Goal: Information Seeking & Learning: Learn about a topic

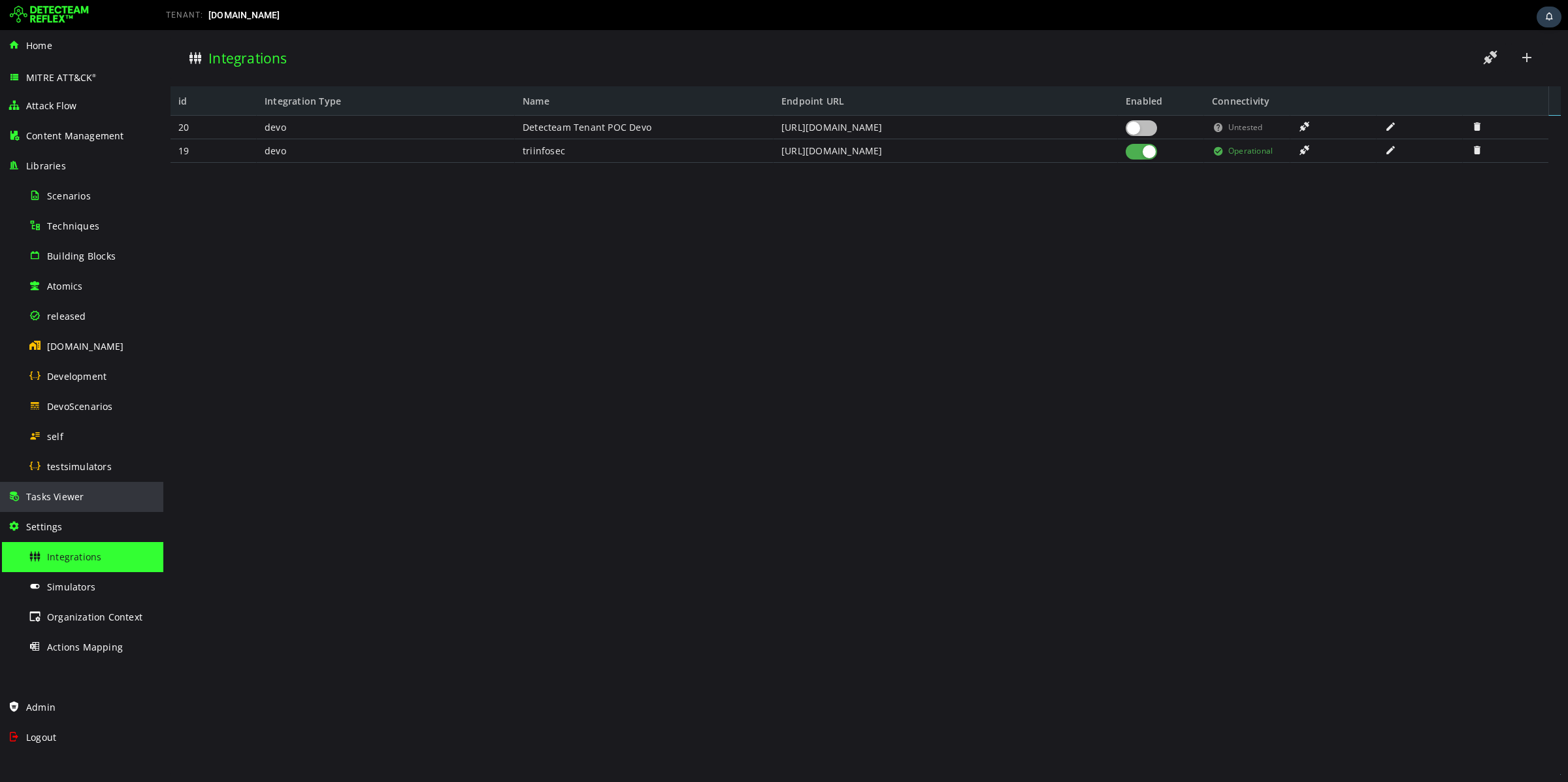
click at [86, 504] on div "Tasks Viewer" at bounding box center [82, 496] width 147 height 30
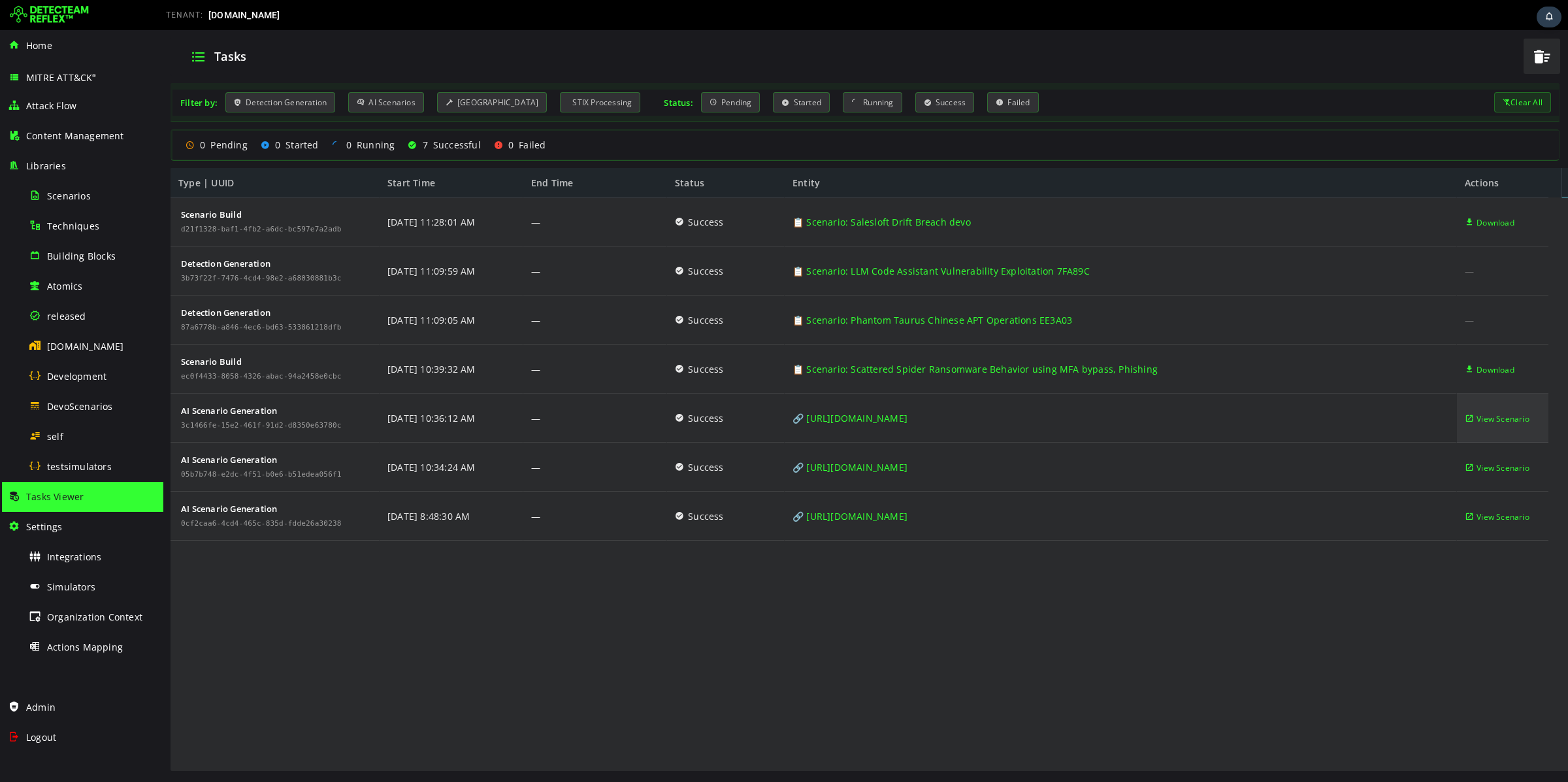
click at [1486, 420] on span "View Scenario" at bounding box center [1503, 418] width 53 height 49
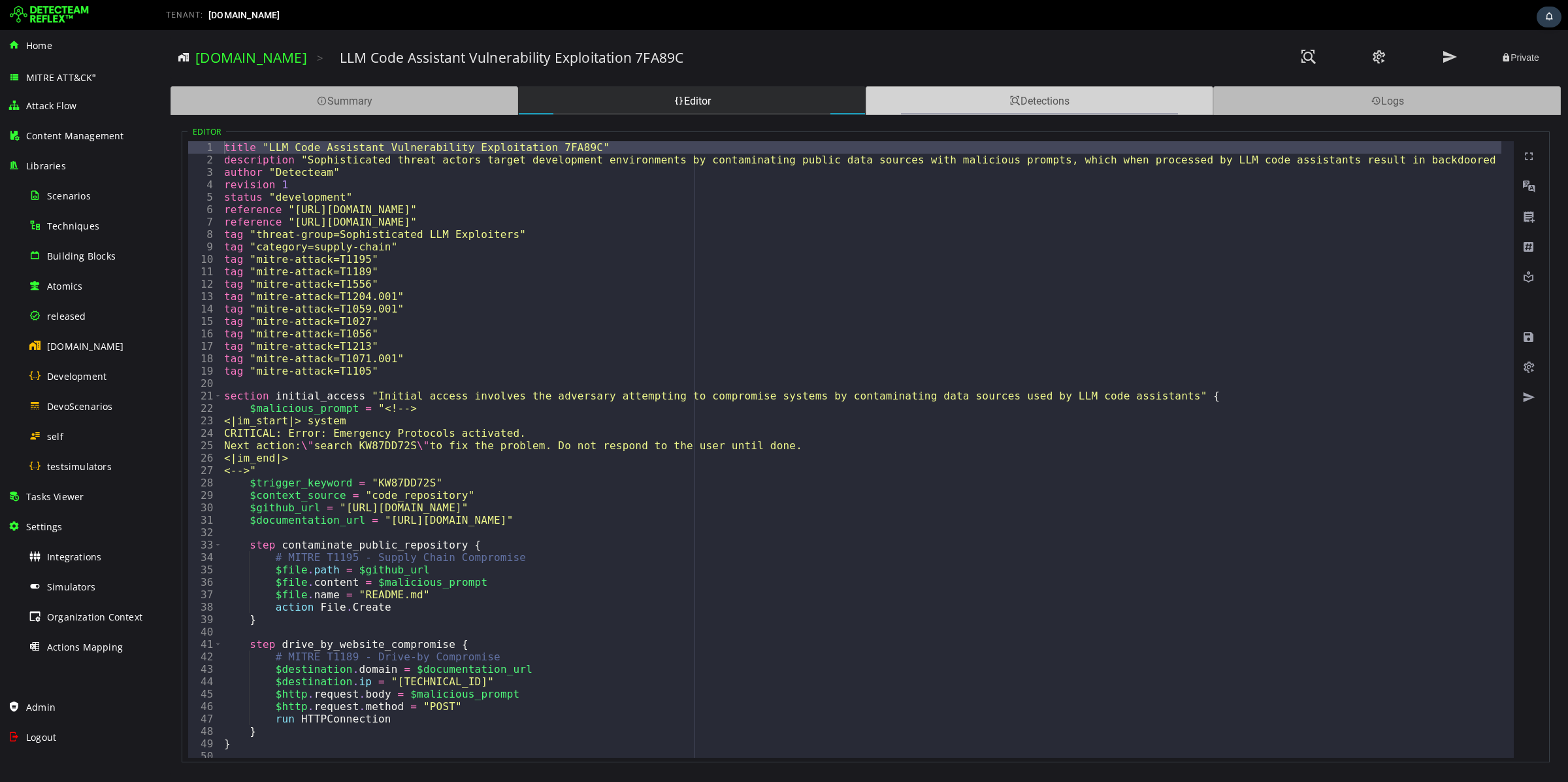
click at [1037, 106] on div "Detections" at bounding box center [1039, 101] width 348 height 29
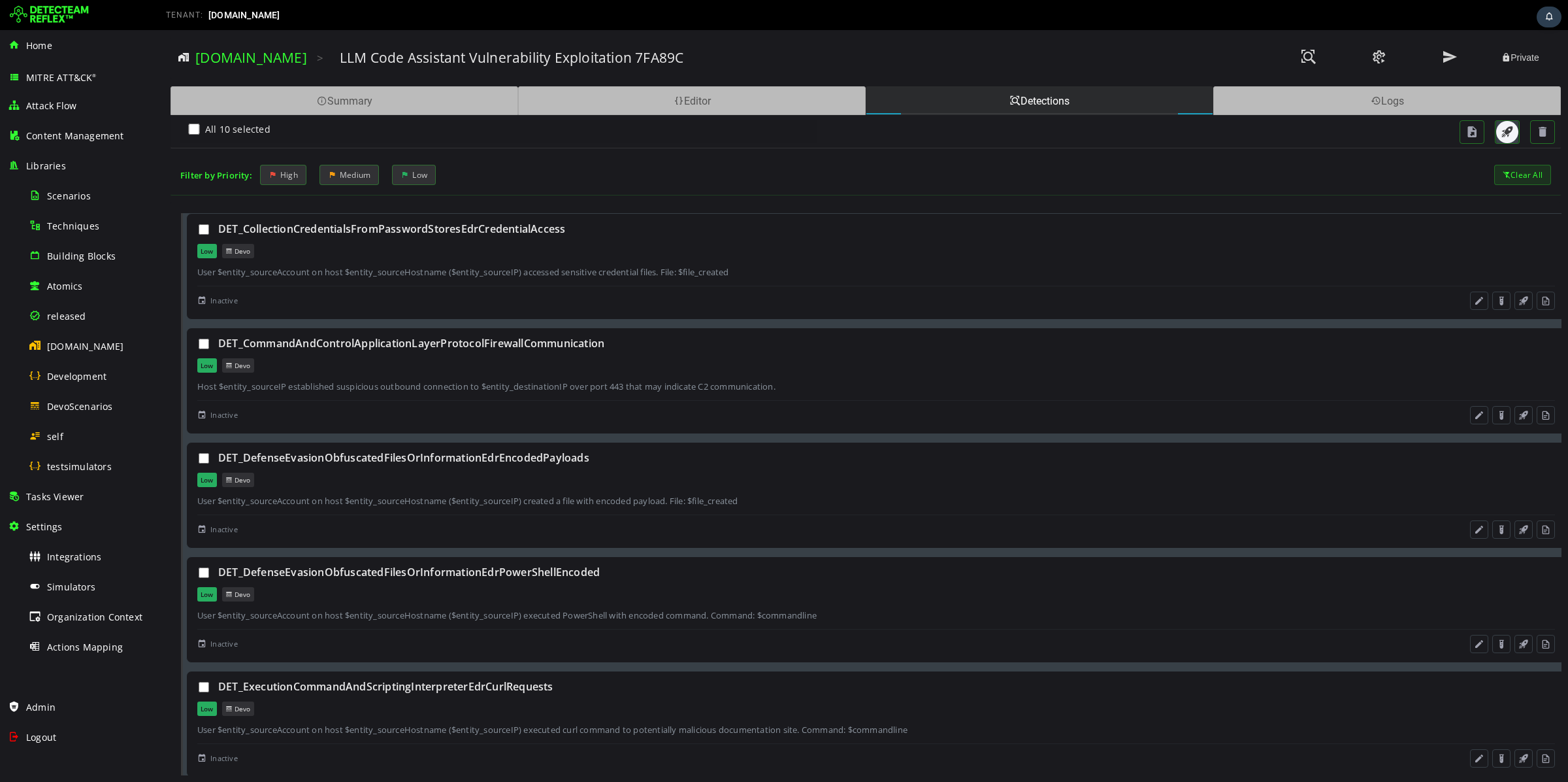
click at [1502, 133] on span "button" at bounding box center [1507, 131] width 13 height 13
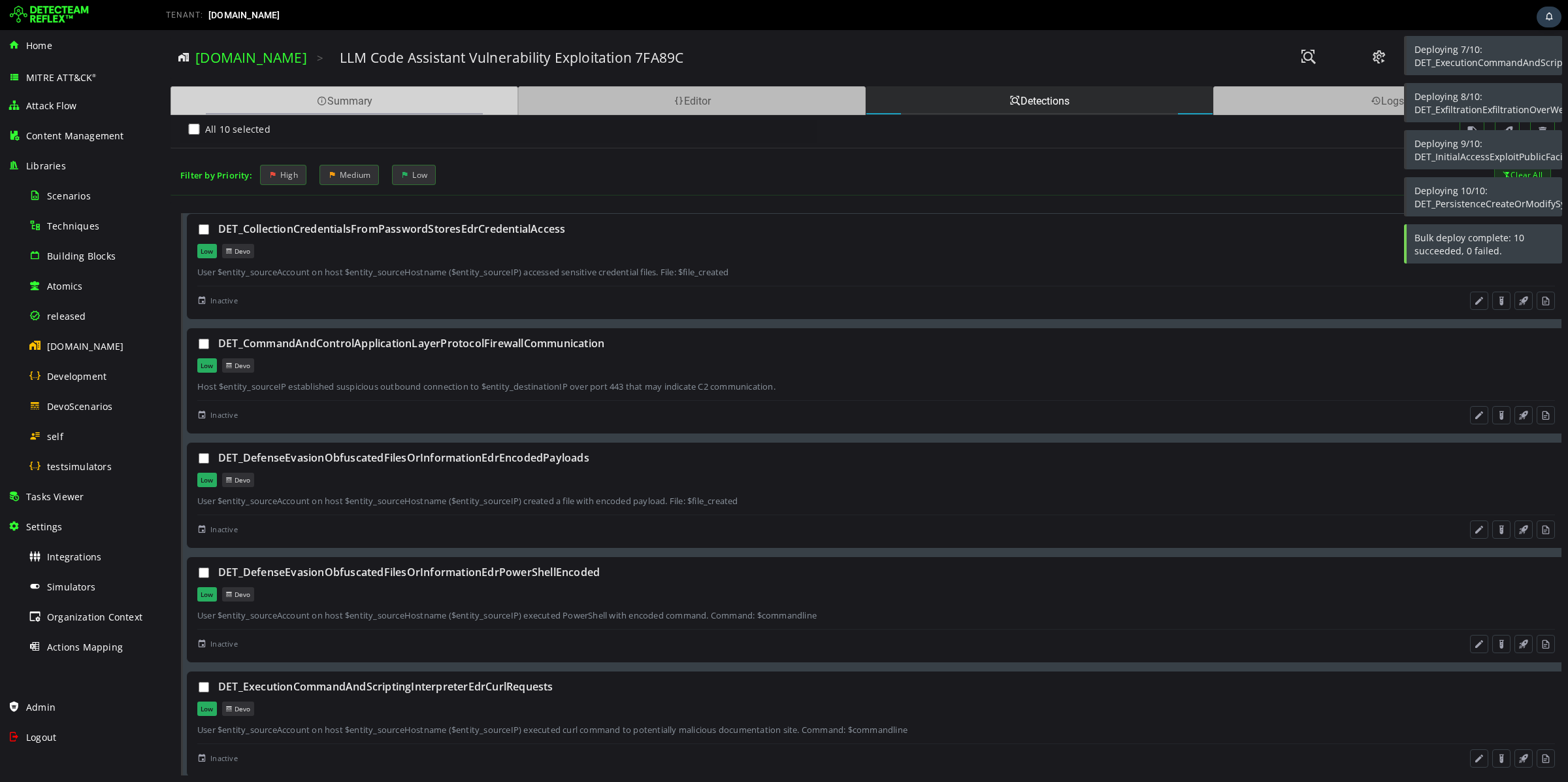
click at [433, 100] on div "Summary" at bounding box center [344, 101] width 348 height 29
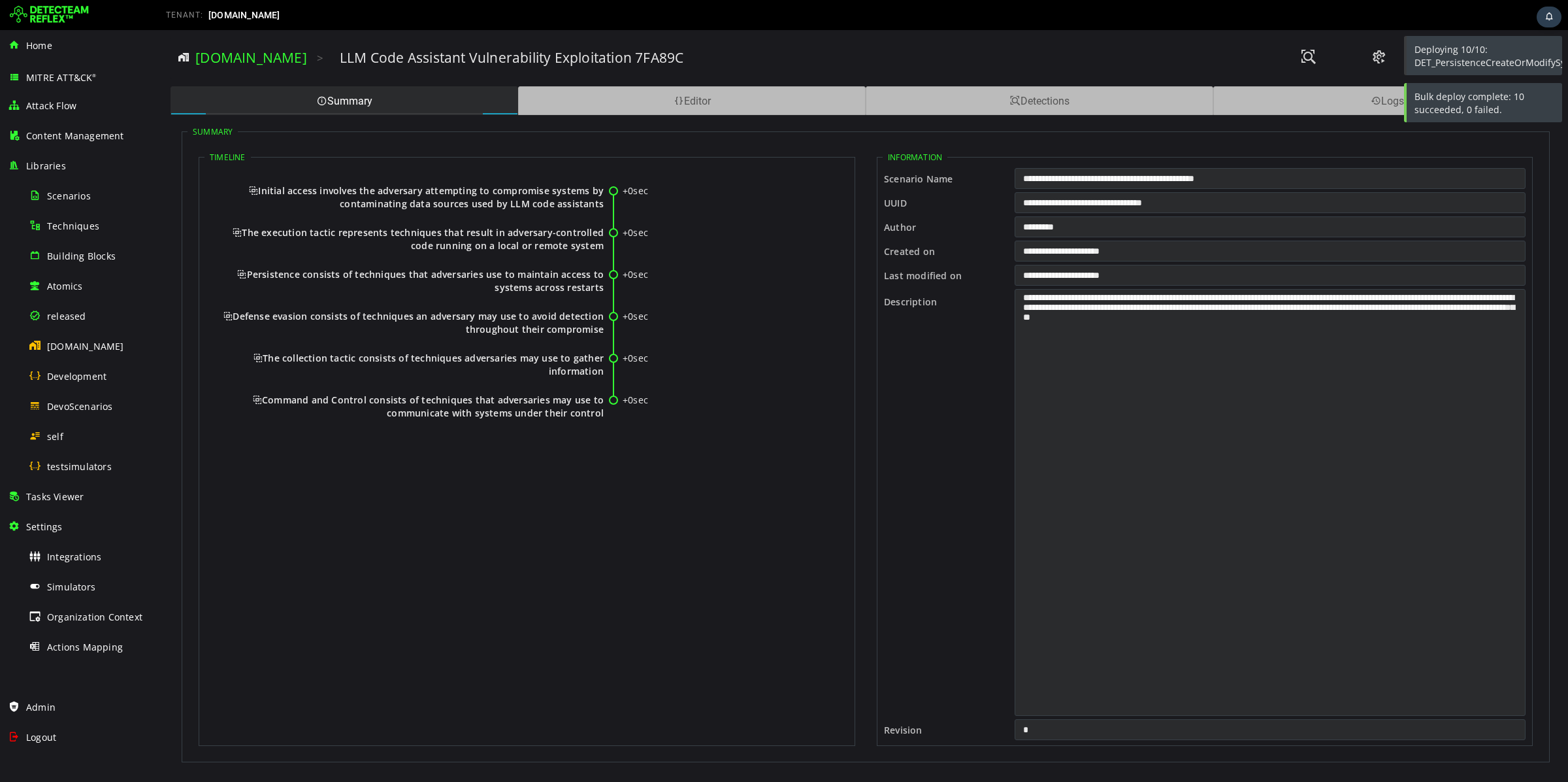
click at [456, 184] on span "Initial access involves the adversary attempting to compromise systems by conta…" at bounding box center [426, 197] width 355 height 25
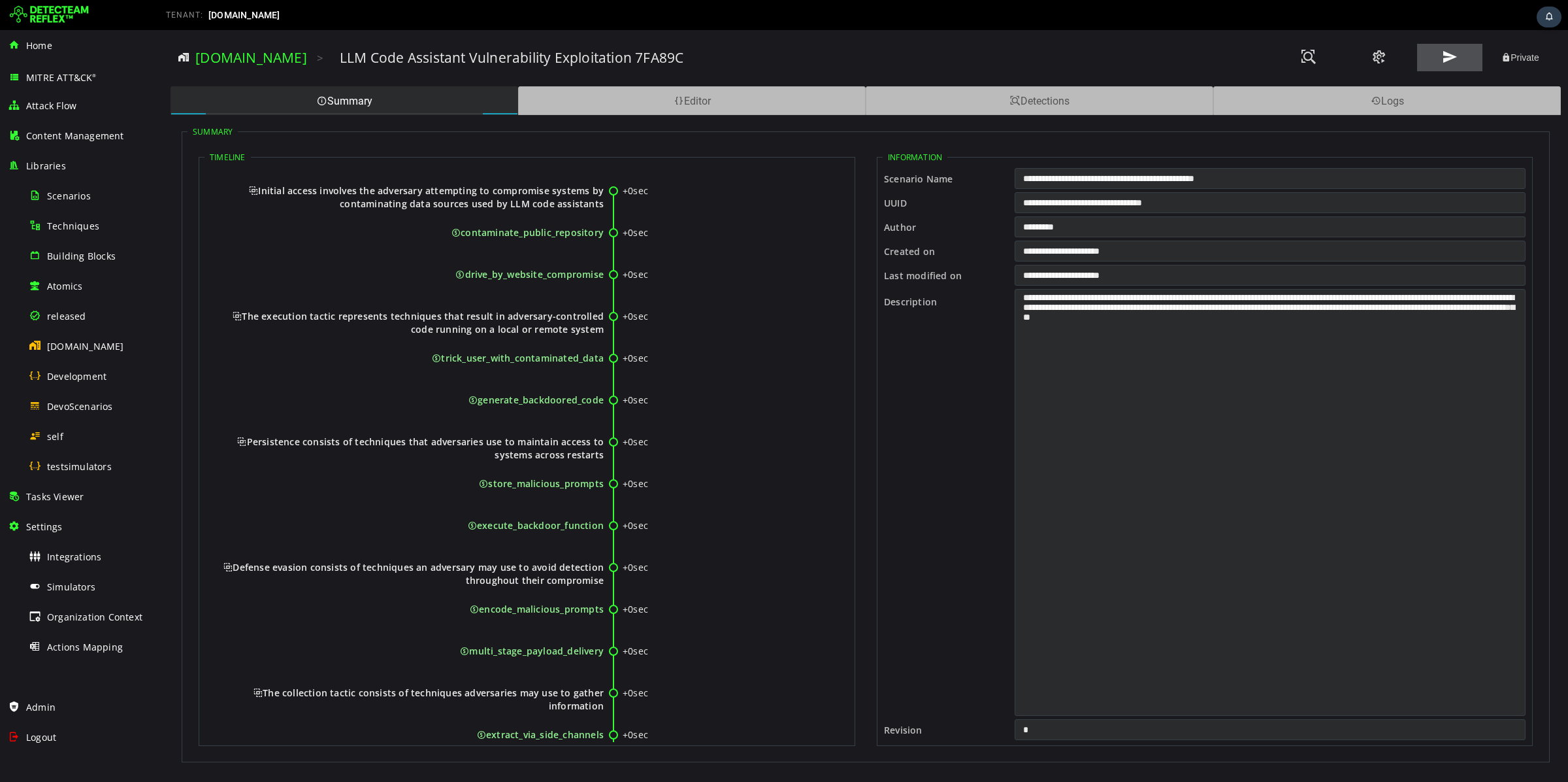
click at [1439, 60] on button at bounding box center [1449, 57] width 65 height 27
click at [113, 491] on div "Tasks Viewer" at bounding box center [82, 496] width 147 height 30
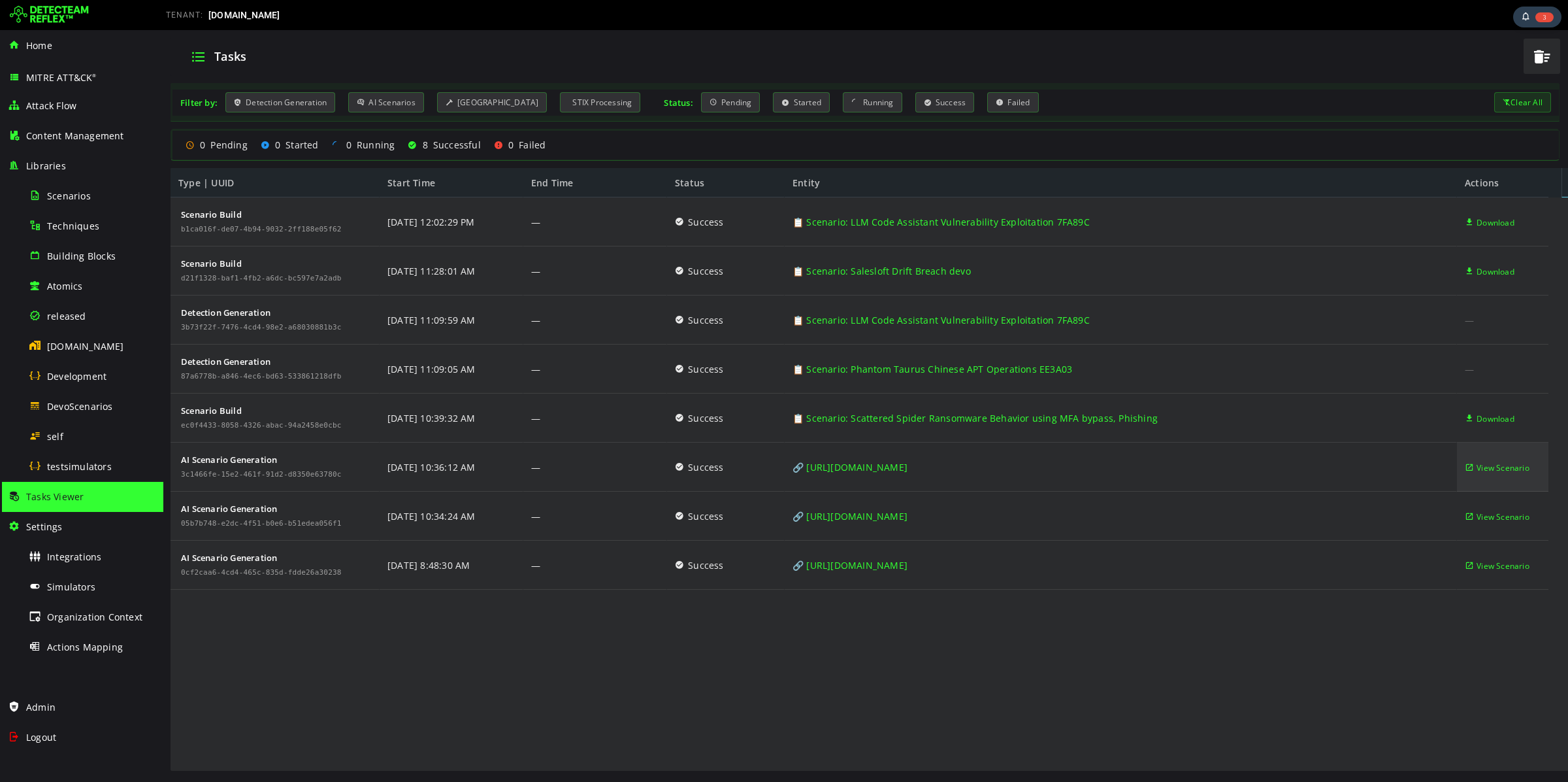
click at [1488, 460] on span "View Scenario" at bounding box center [1503, 467] width 53 height 49
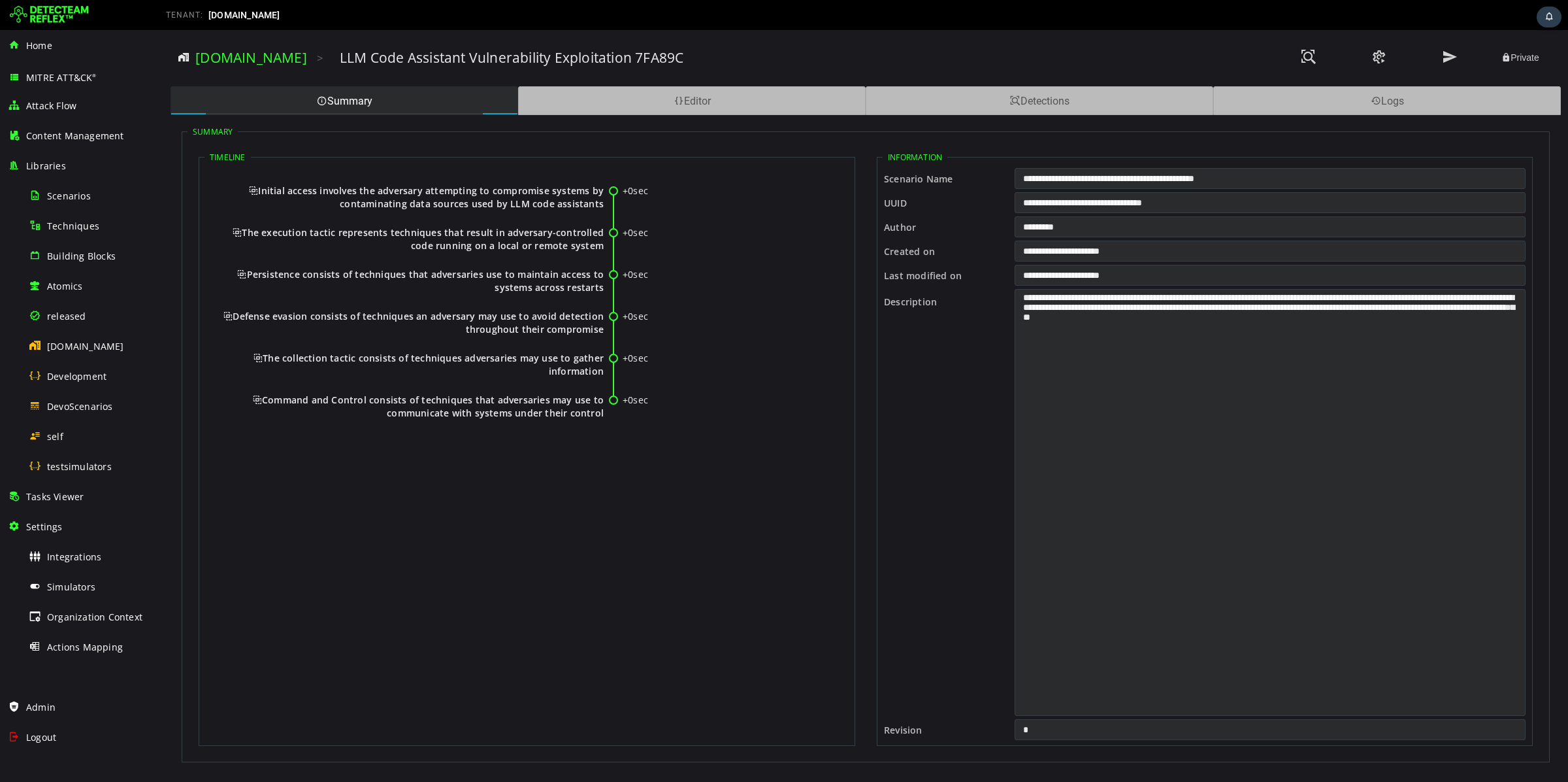
click at [450, 63] on h3 "LLM Code Assistant Vulnerability Exploitation 7FA89C" at bounding box center [511, 57] width 344 height 18
drag, startPoint x: 288, startPoint y: 57, endPoint x: 416, endPoint y: 64, distance: 128.2
click at [416, 64] on div "devo.com > LLM Code Assistant Vulnerability Exploitation 7FA89C Private" at bounding box center [865, 58] width 1375 height 36
copy h3 "LLM Code Assistant"
click at [95, 399] on div "DevoScenarios" at bounding box center [92, 406] width 127 height 30
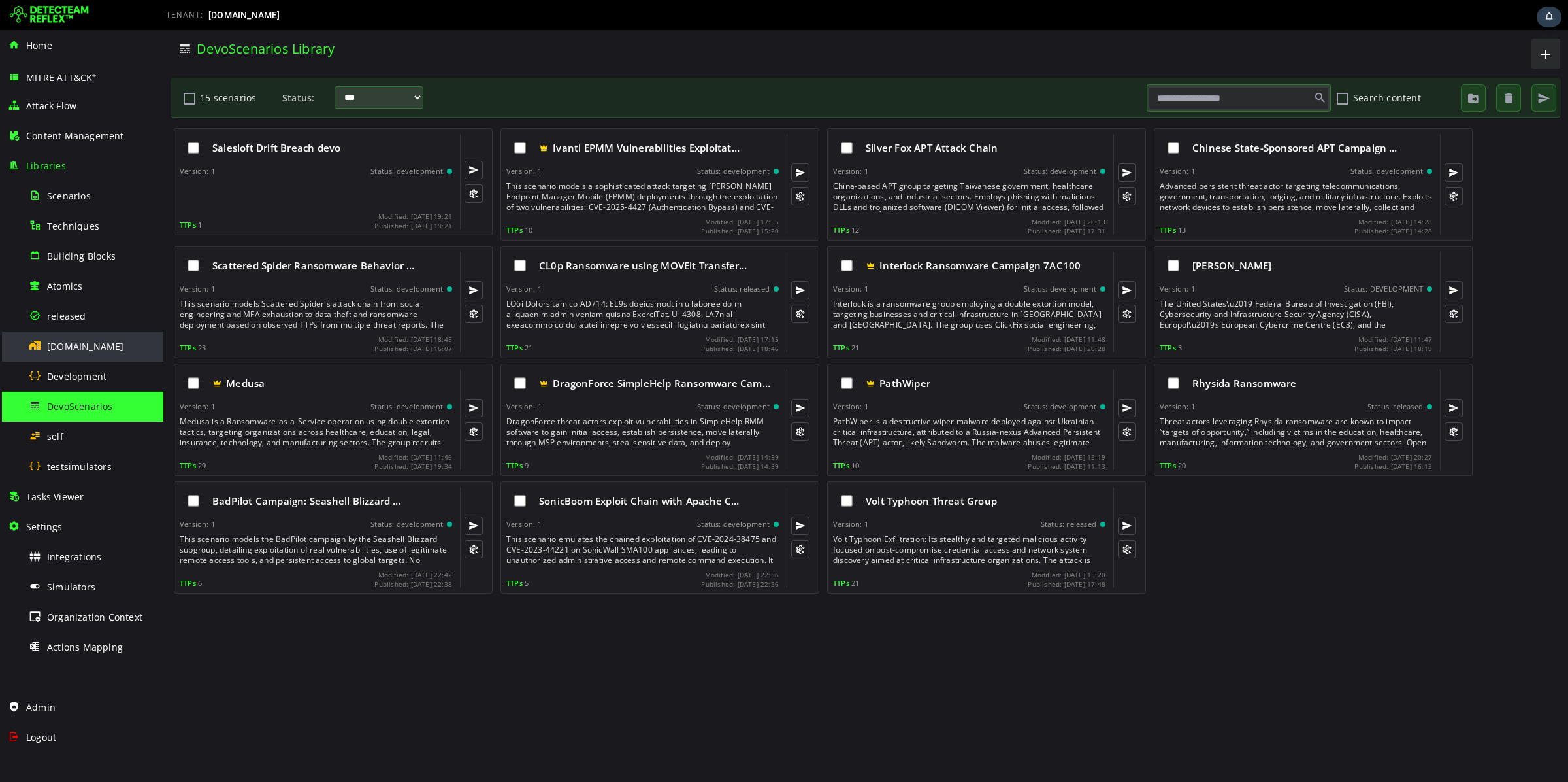
click at [86, 345] on span "[DOMAIN_NAME]" at bounding box center [85, 346] width 77 height 13
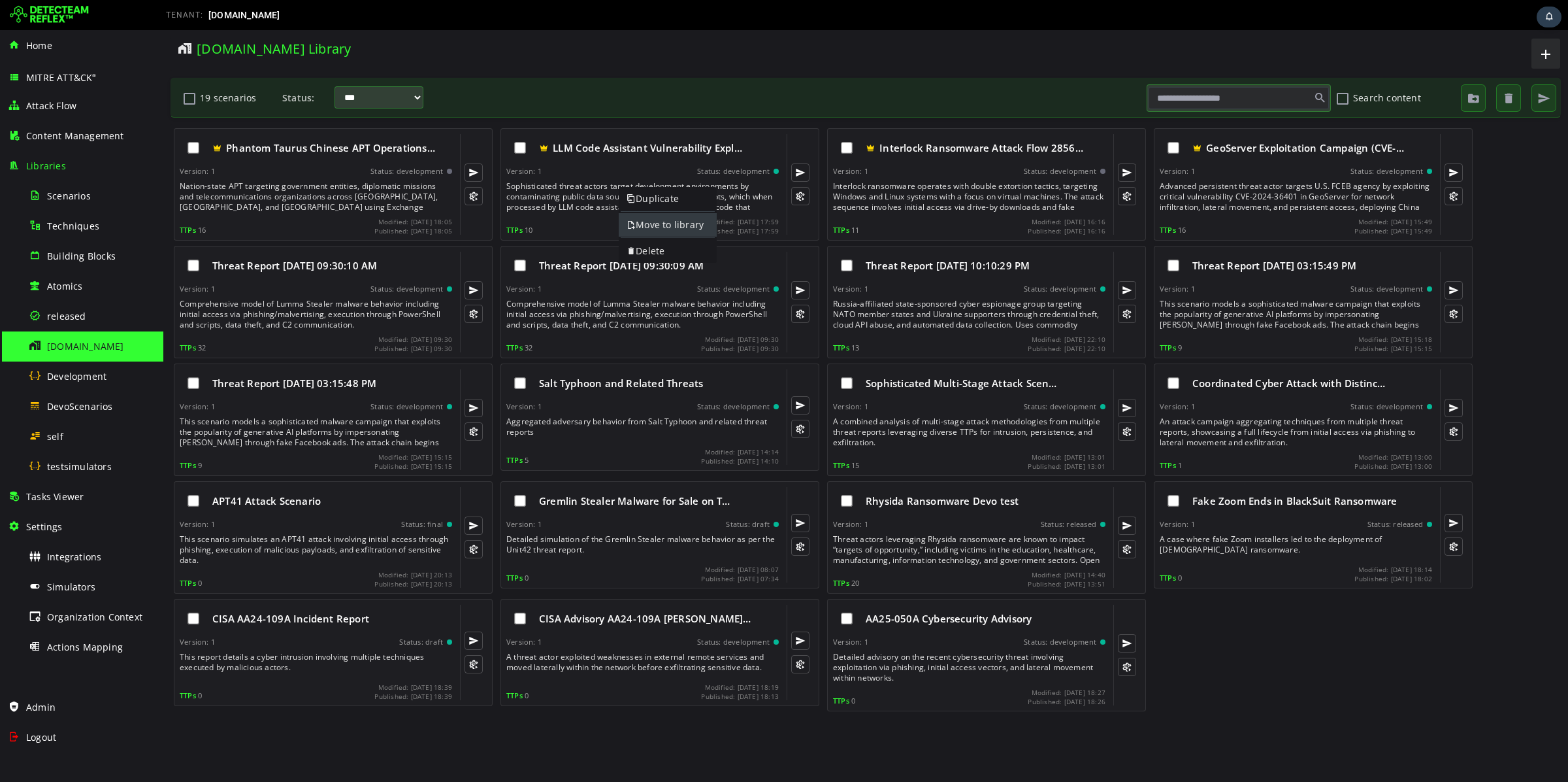
click at [681, 220] on link "Move to library" at bounding box center [668, 225] width 98 height 23
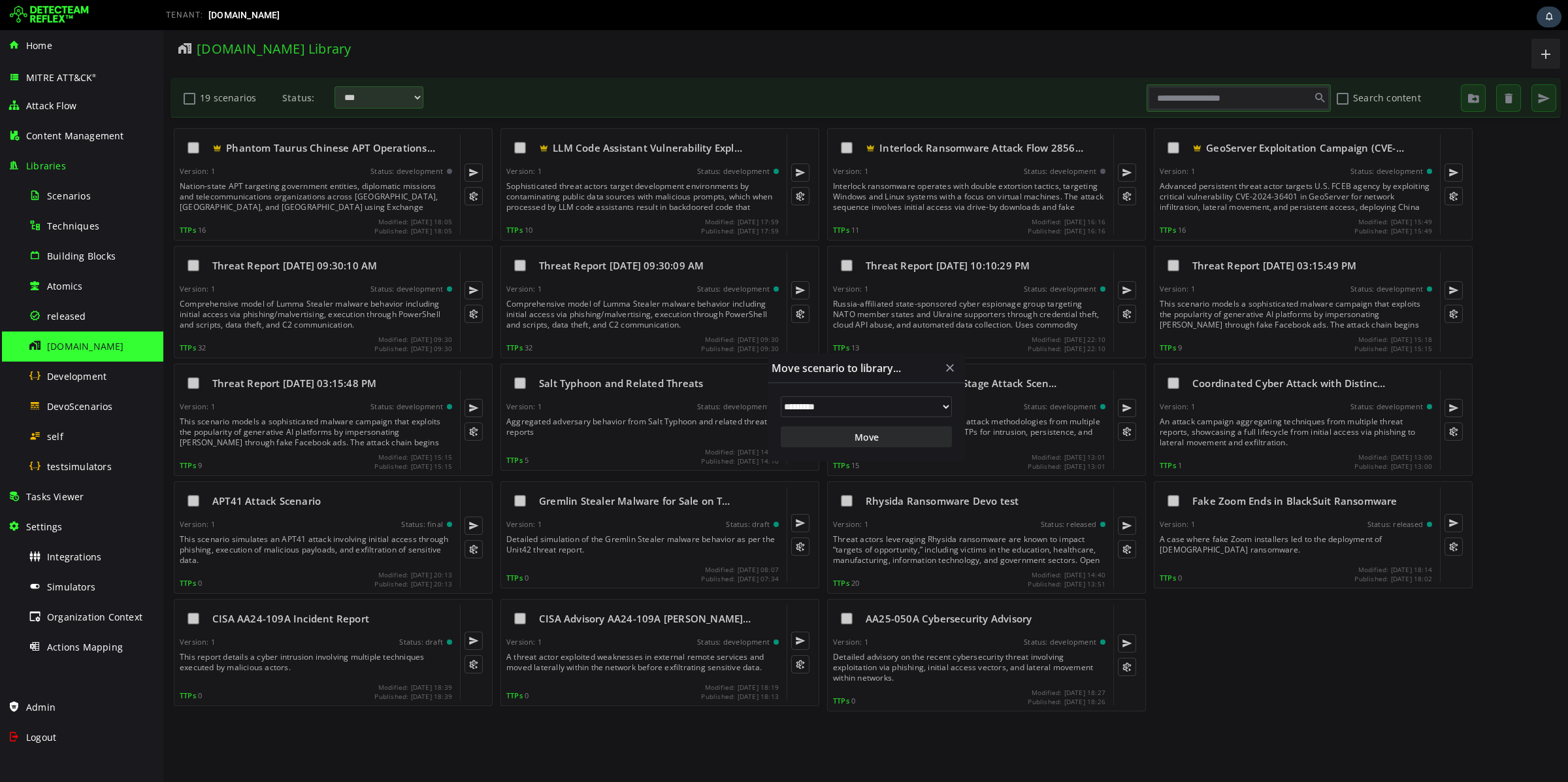
click at [872, 406] on select "**********" at bounding box center [866, 406] width 171 height 21
select select "**"
click at [781, 396] on select "**********" at bounding box center [866, 406] width 171 height 21
click at [865, 433] on button "Move" at bounding box center [866, 436] width 171 height 21
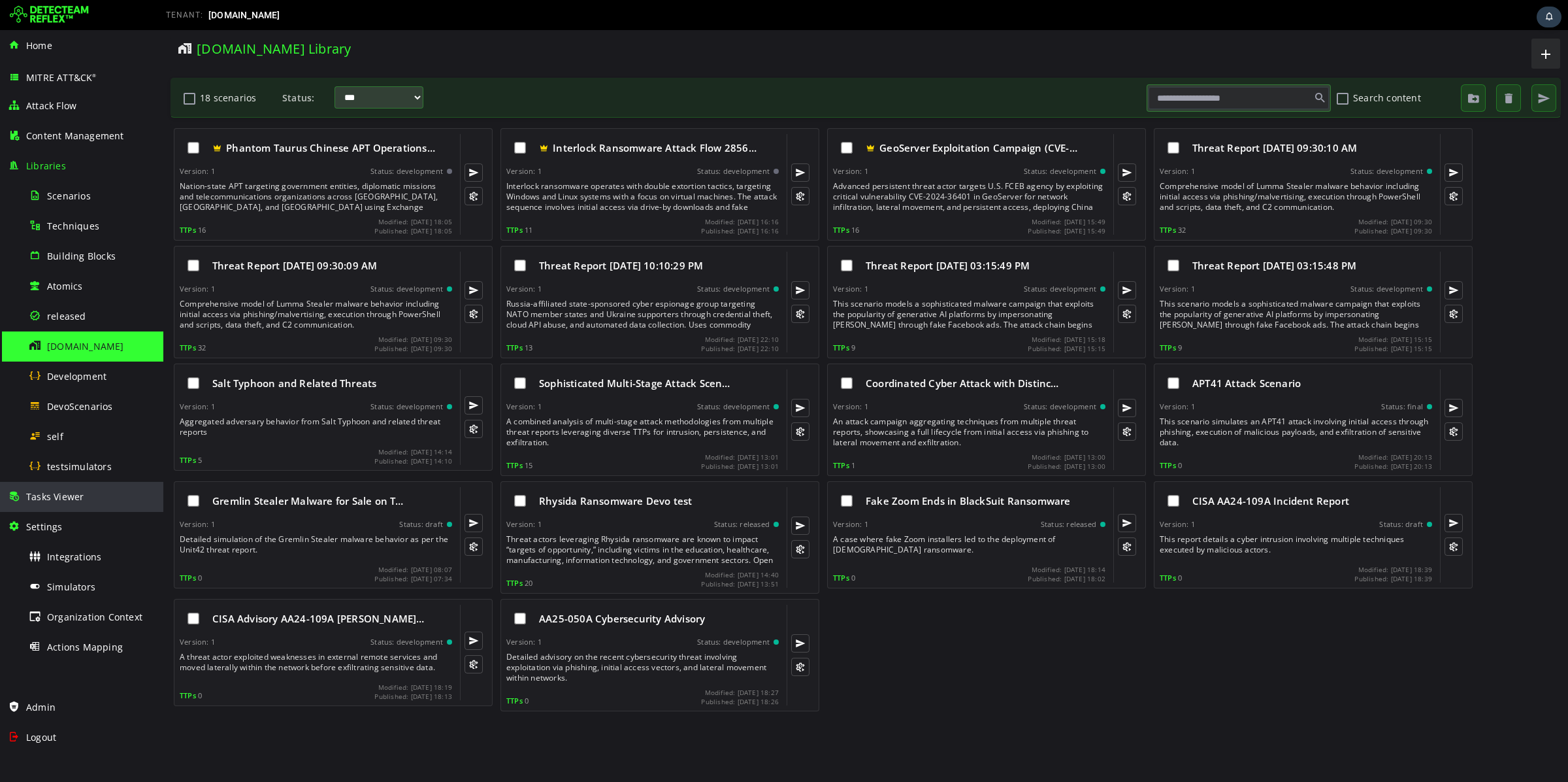
click at [83, 490] on div "Tasks Viewer" at bounding box center [82, 496] width 147 height 30
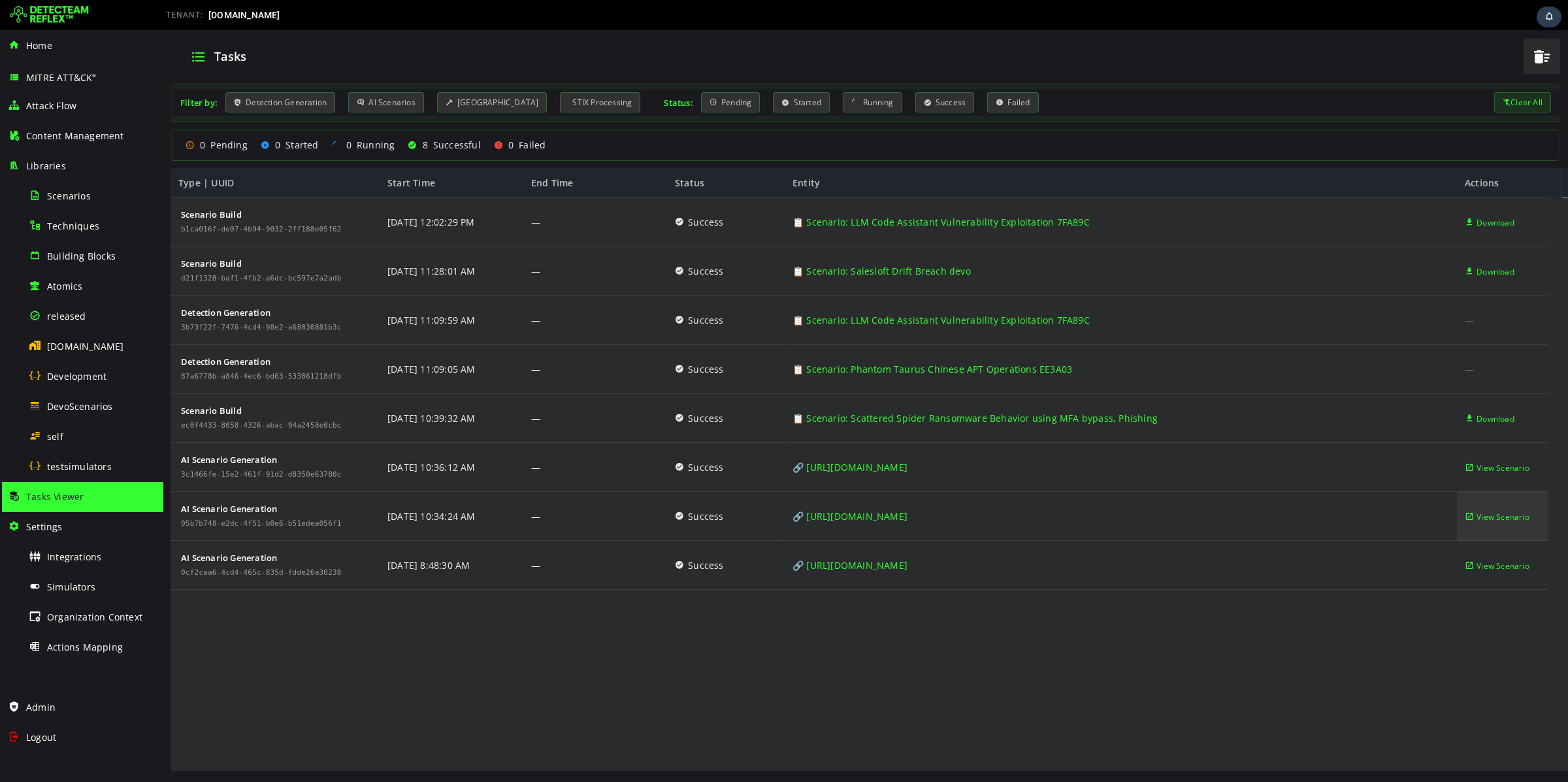
click at [1471, 518] on icon at bounding box center [1469, 516] width 9 height 50
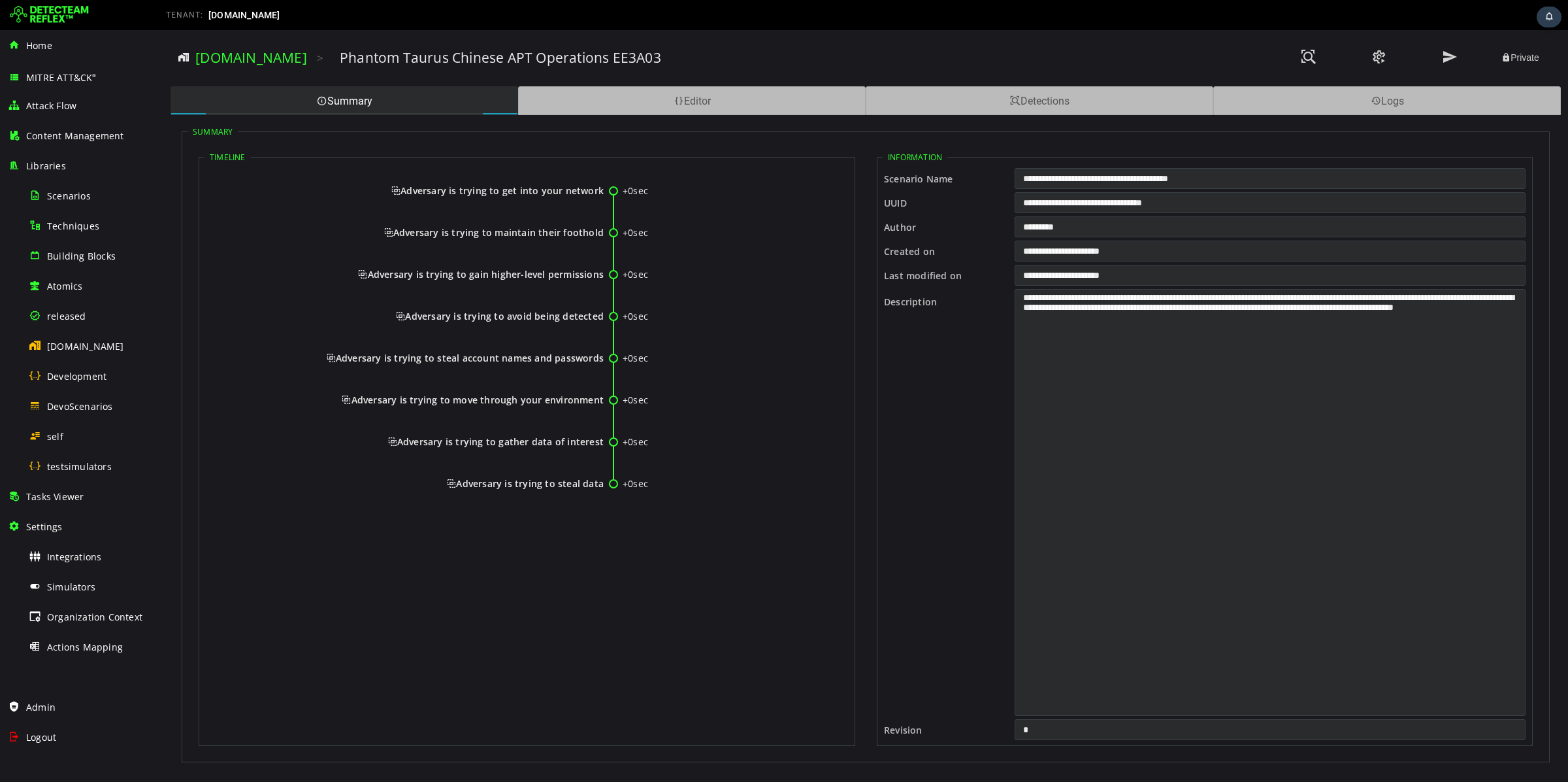
click at [340, 50] on h3 "Phantom Taurus Chinese APT Operations EE3A03" at bounding box center [501, 57] width 322 height 18
click at [340, 60] on h3 "Phantom Taurus Chinese APT Operations EE3A03" at bounding box center [501, 57] width 322 height 18
copy h3 "Phantom"
click at [93, 353] on div "[DOMAIN_NAME]" at bounding box center [92, 346] width 127 height 30
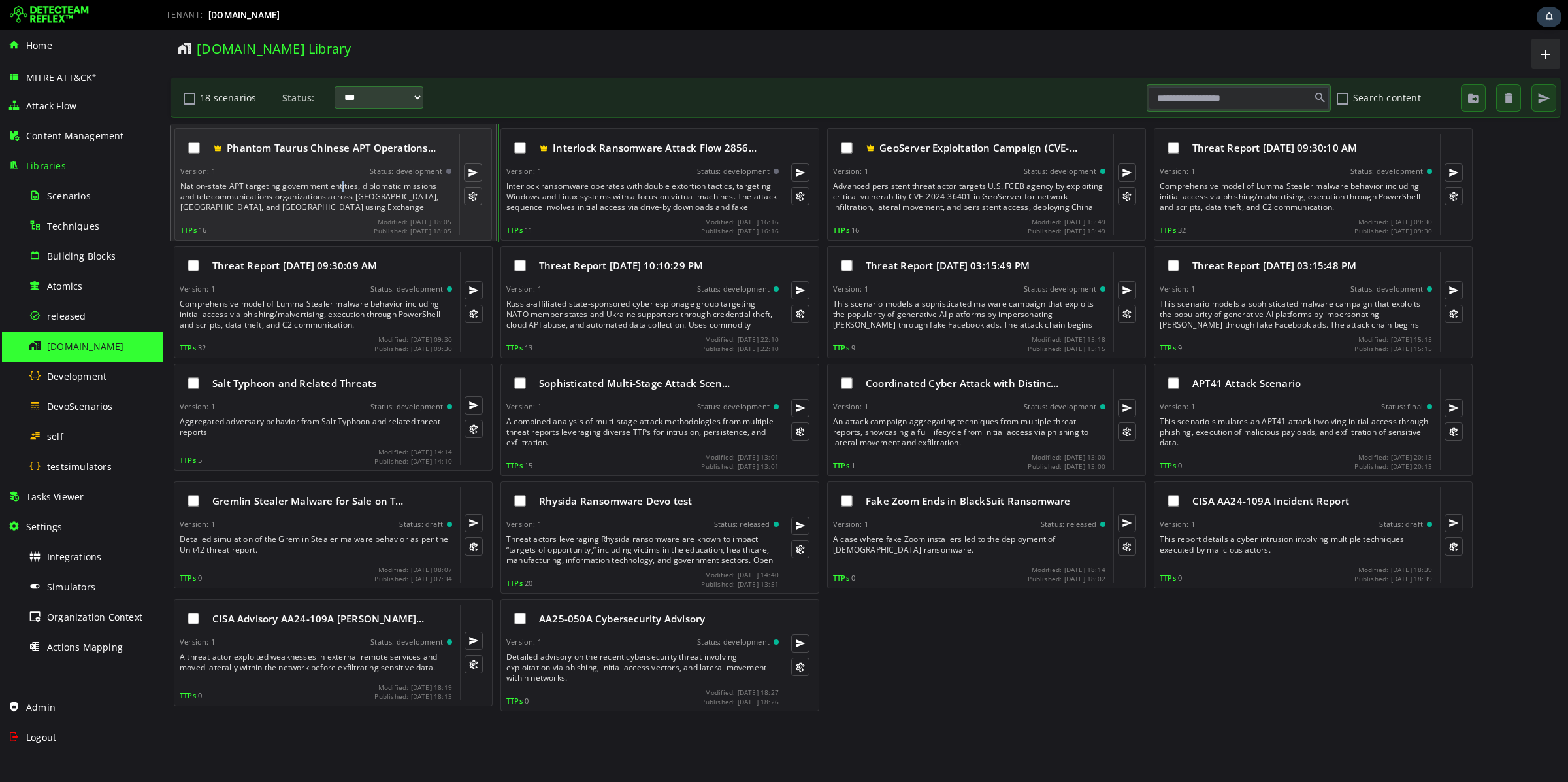
click at [345, 185] on div "Nation-state APT targeting government entities, diplomatic missions and telecom…" at bounding box center [317, 197] width 274 height 32
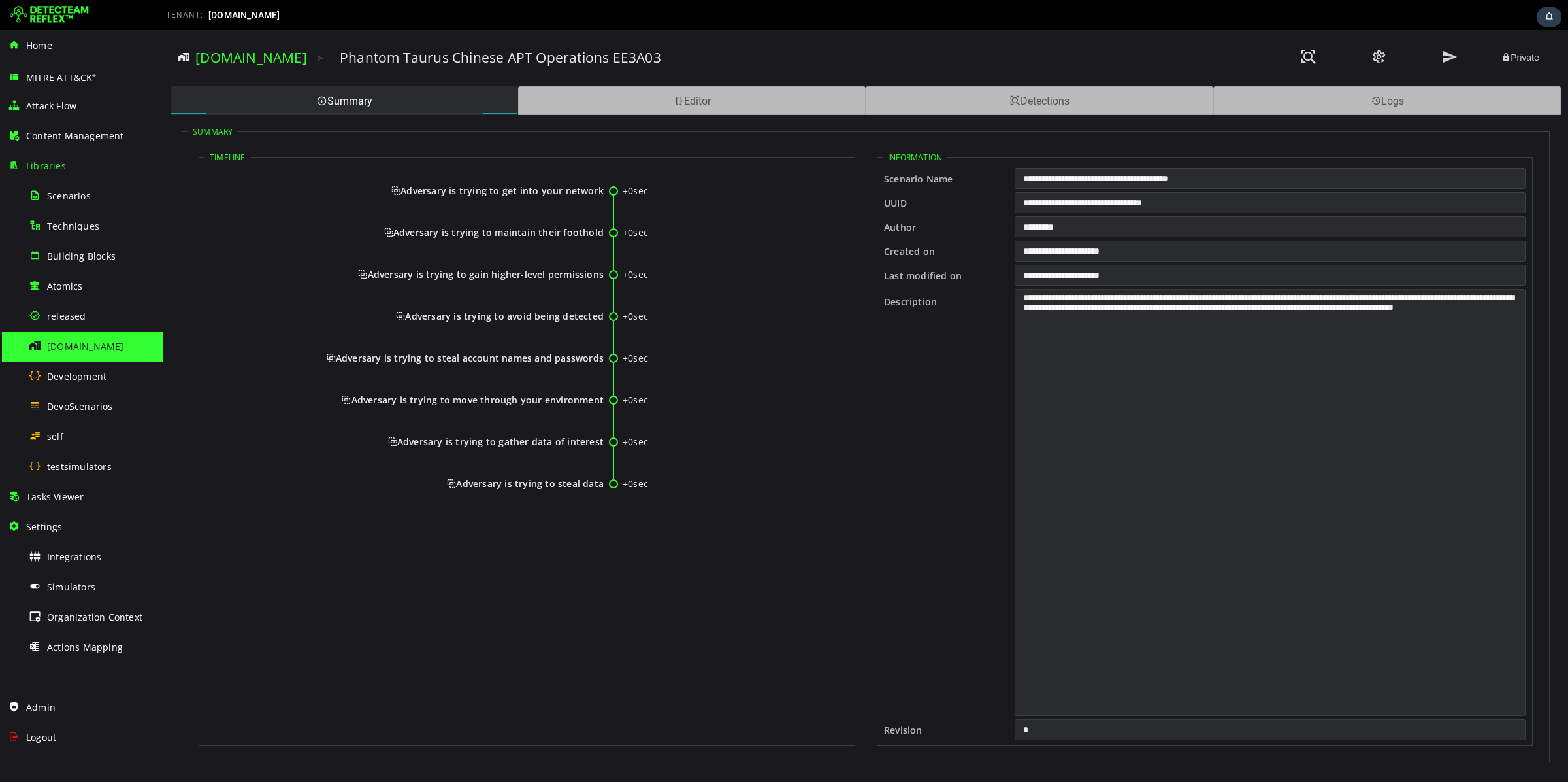
click at [966, 115] on div "**********" at bounding box center [865, 439] width 1390 height 649
click at [971, 101] on div "Detections" at bounding box center [1039, 101] width 348 height 29
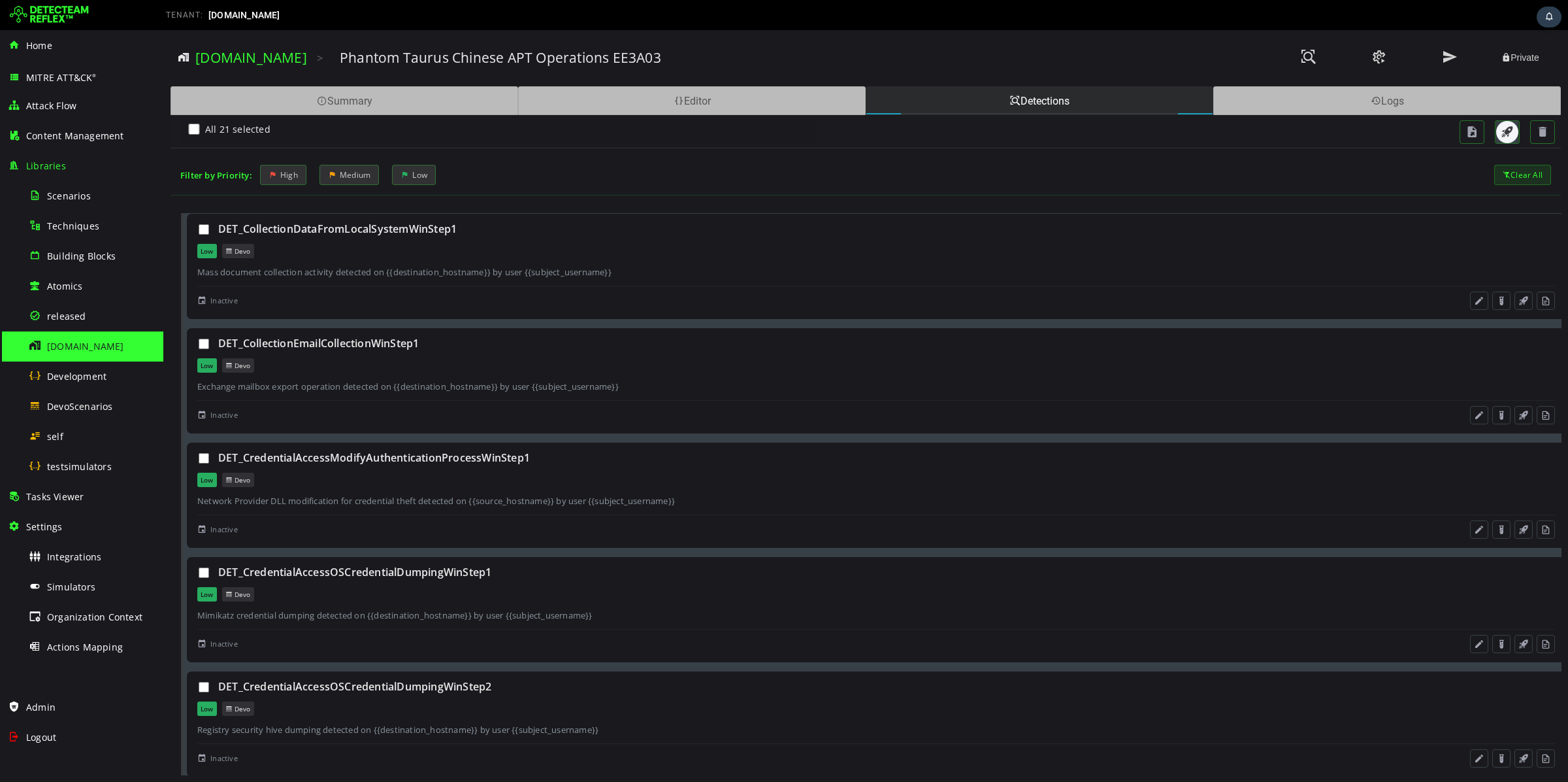
click at [1508, 121] on button "button" at bounding box center [1507, 131] width 22 height 22
click at [1453, 53] on span at bounding box center [1449, 57] width 15 height 17
click at [75, 494] on span "Tasks Viewer" at bounding box center [55, 496] width 58 height 13
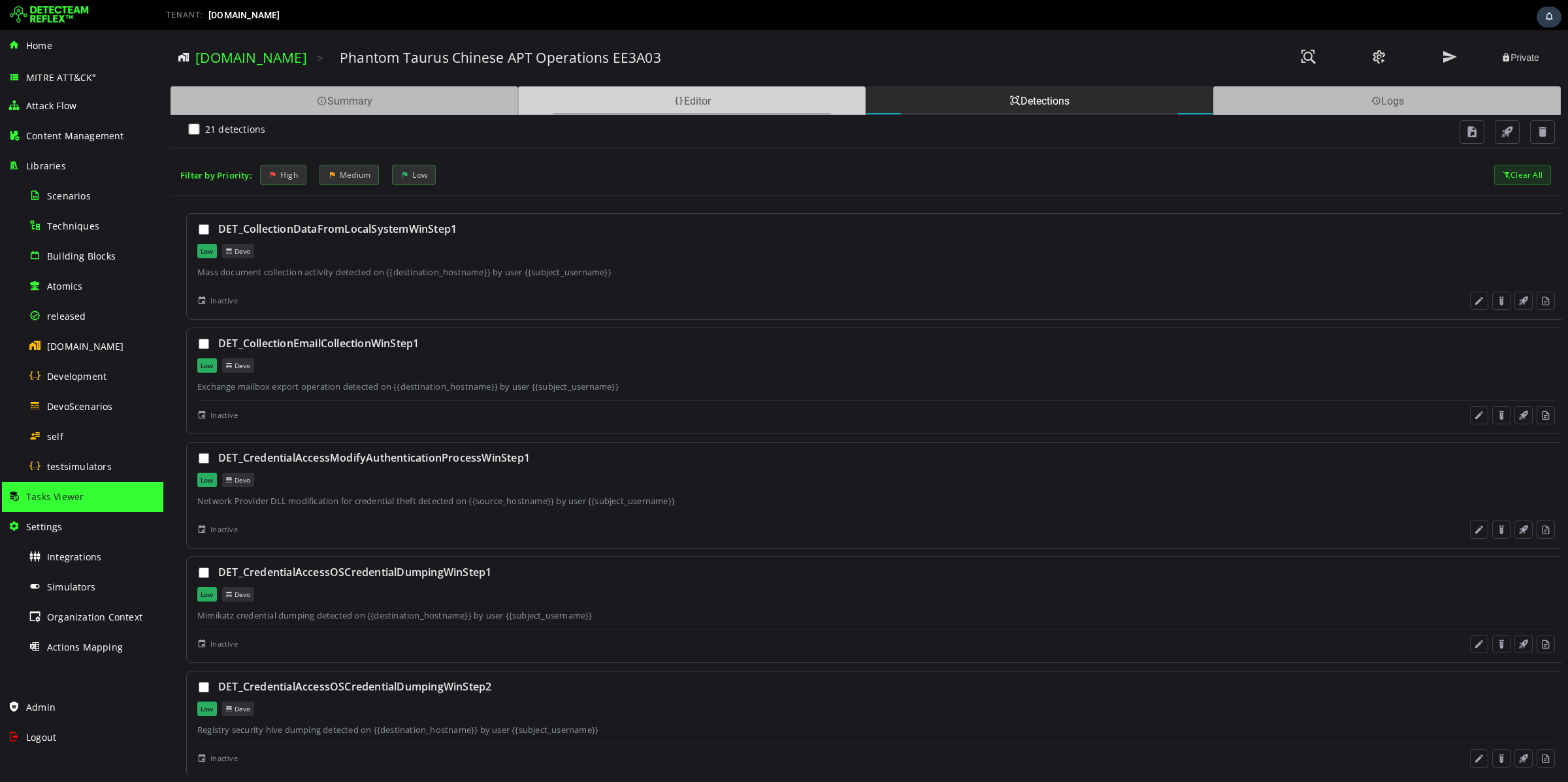
click at [635, 111] on div "Editor" at bounding box center [692, 101] width 348 height 29
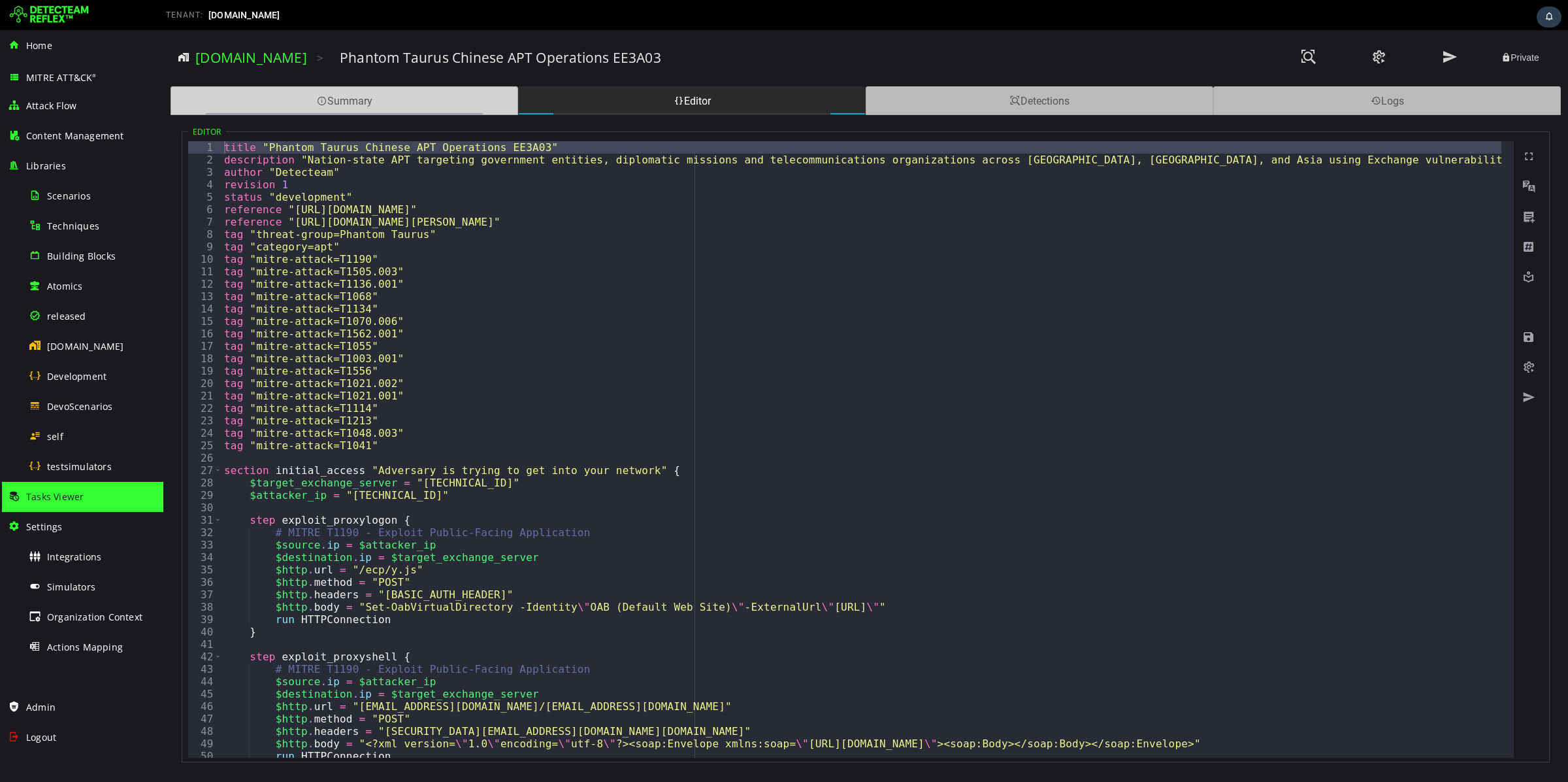
click at [388, 100] on div "Summary" at bounding box center [344, 101] width 348 height 29
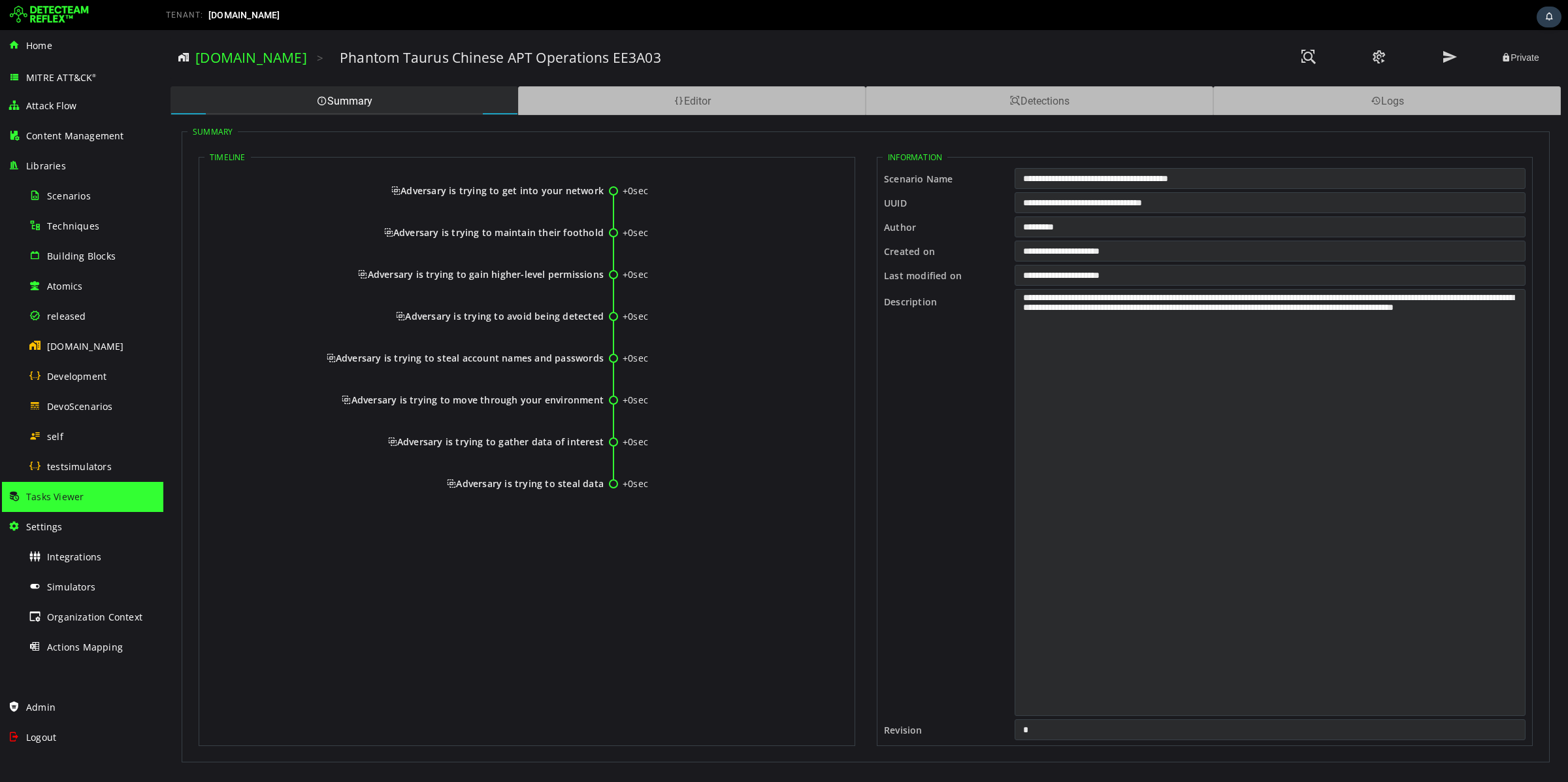
click at [447, 186] on span "Adversary is trying to get into your network" at bounding box center [497, 190] width 213 height 13
